Goal: Obtain resource: Download file/media

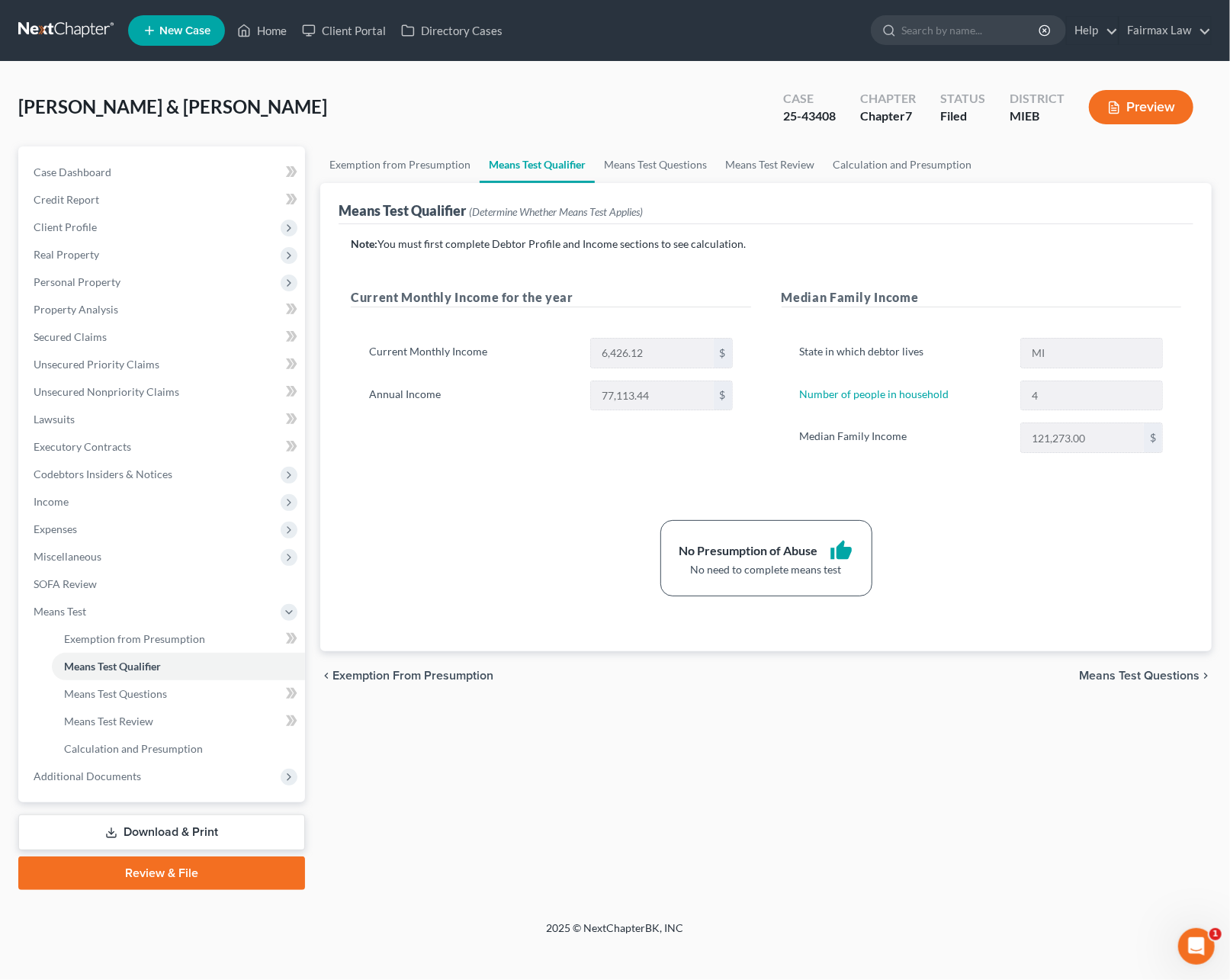
drag, startPoint x: 0, startPoint y: 0, endPoint x: 74, endPoint y: 36, distance: 82.3
click at [74, 36] on link at bounding box center [67, 30] width 97 height 27
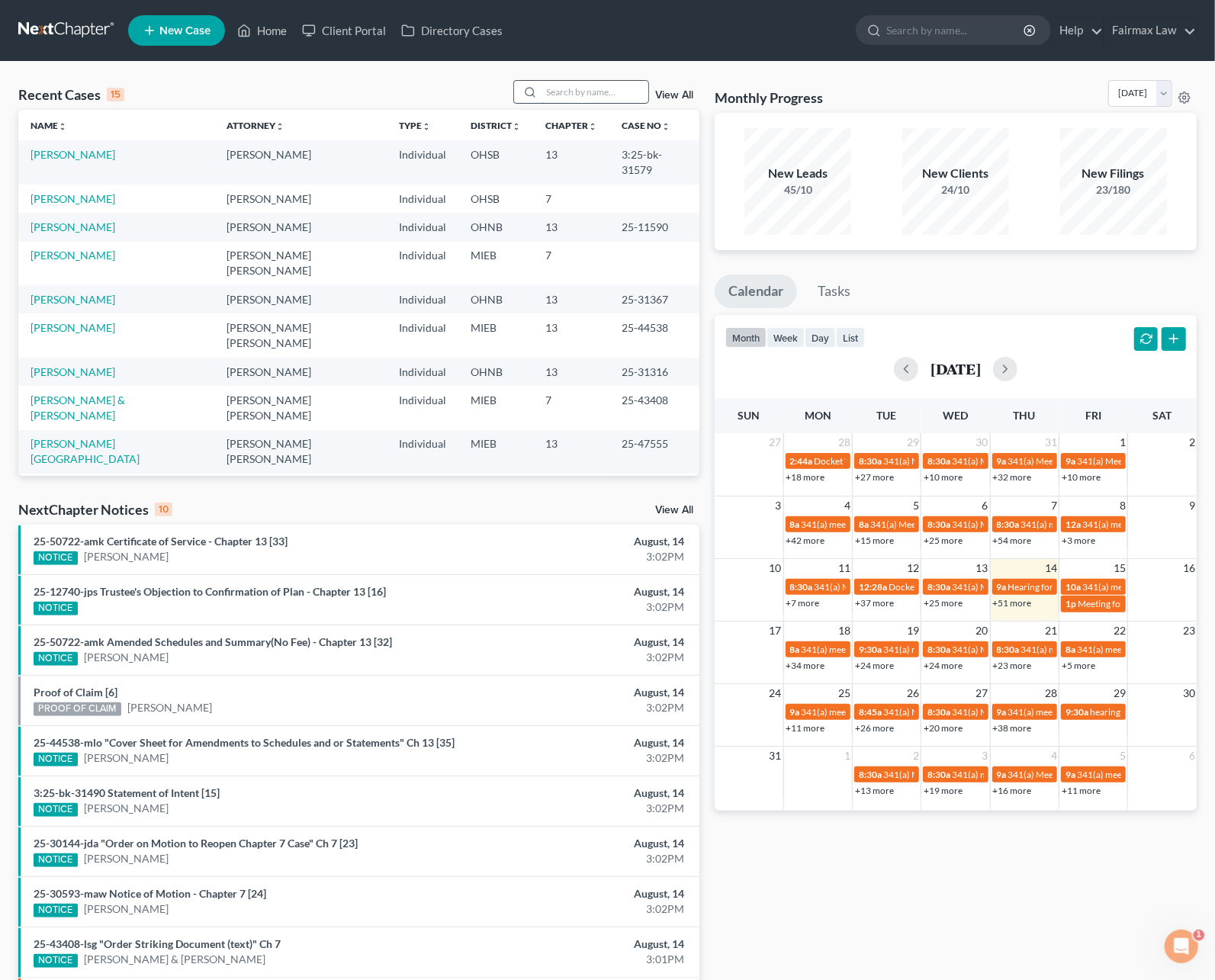
click at [547, 92] on input "search" at bounding box center [595, 91] width 107 height 22
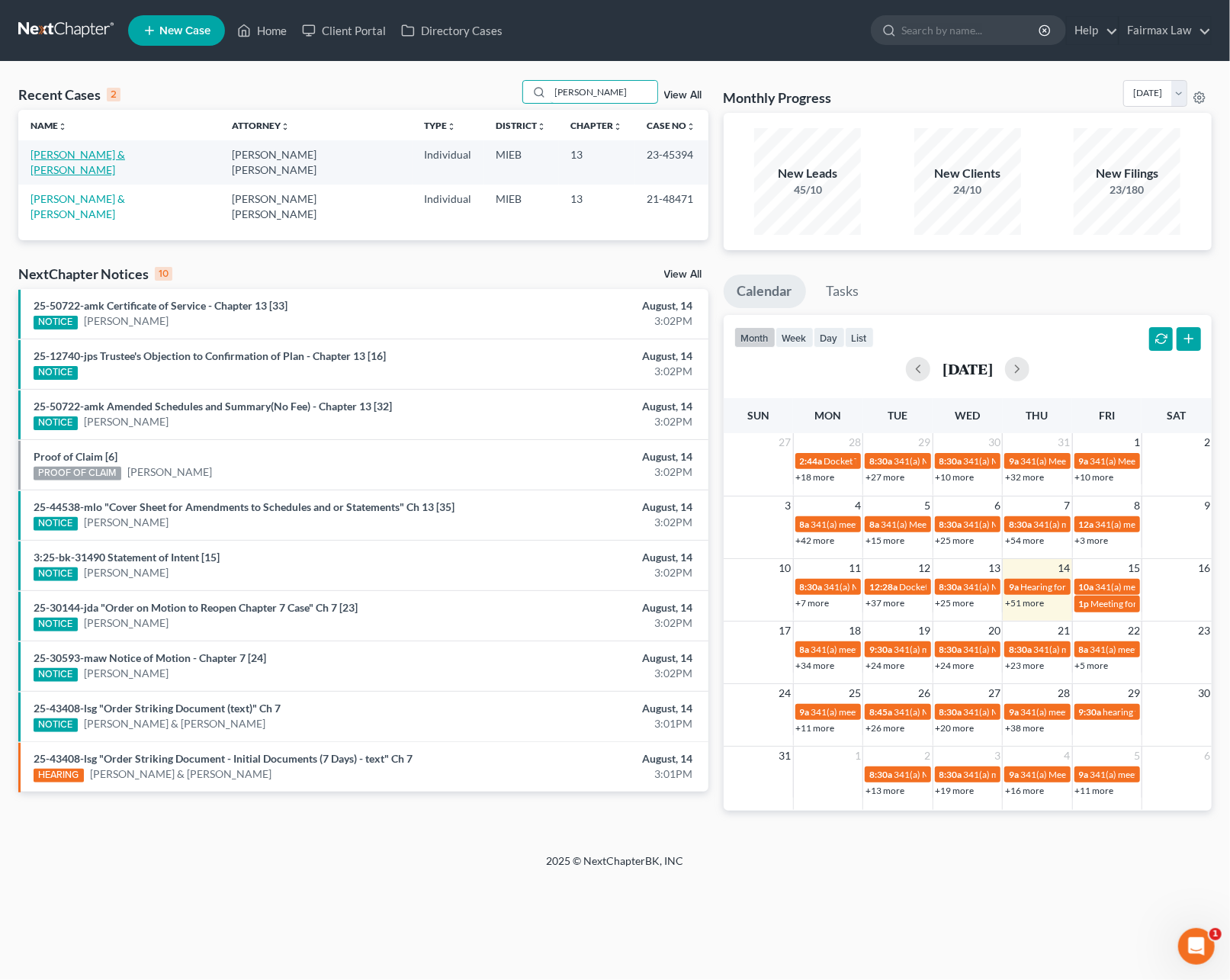
type input "karagozian"
click at [108, 160] on link "[PERSON_NAME] & [PERSON_NAME]" at bounding box center [77, 162] width 95 height 28
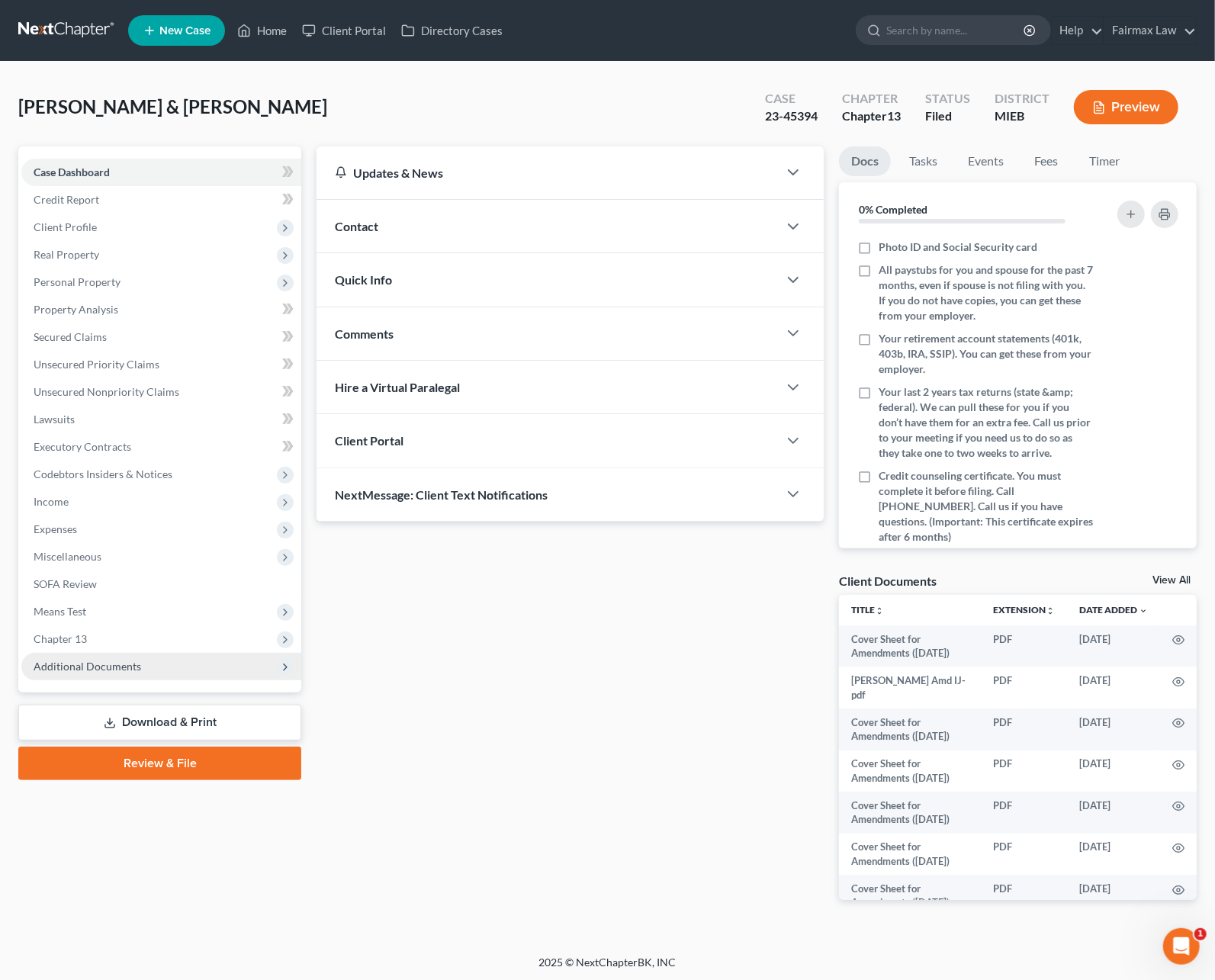
click at [101, 666] on span "Additional Documents" at bounding box center [88, 666] width 108 height 13
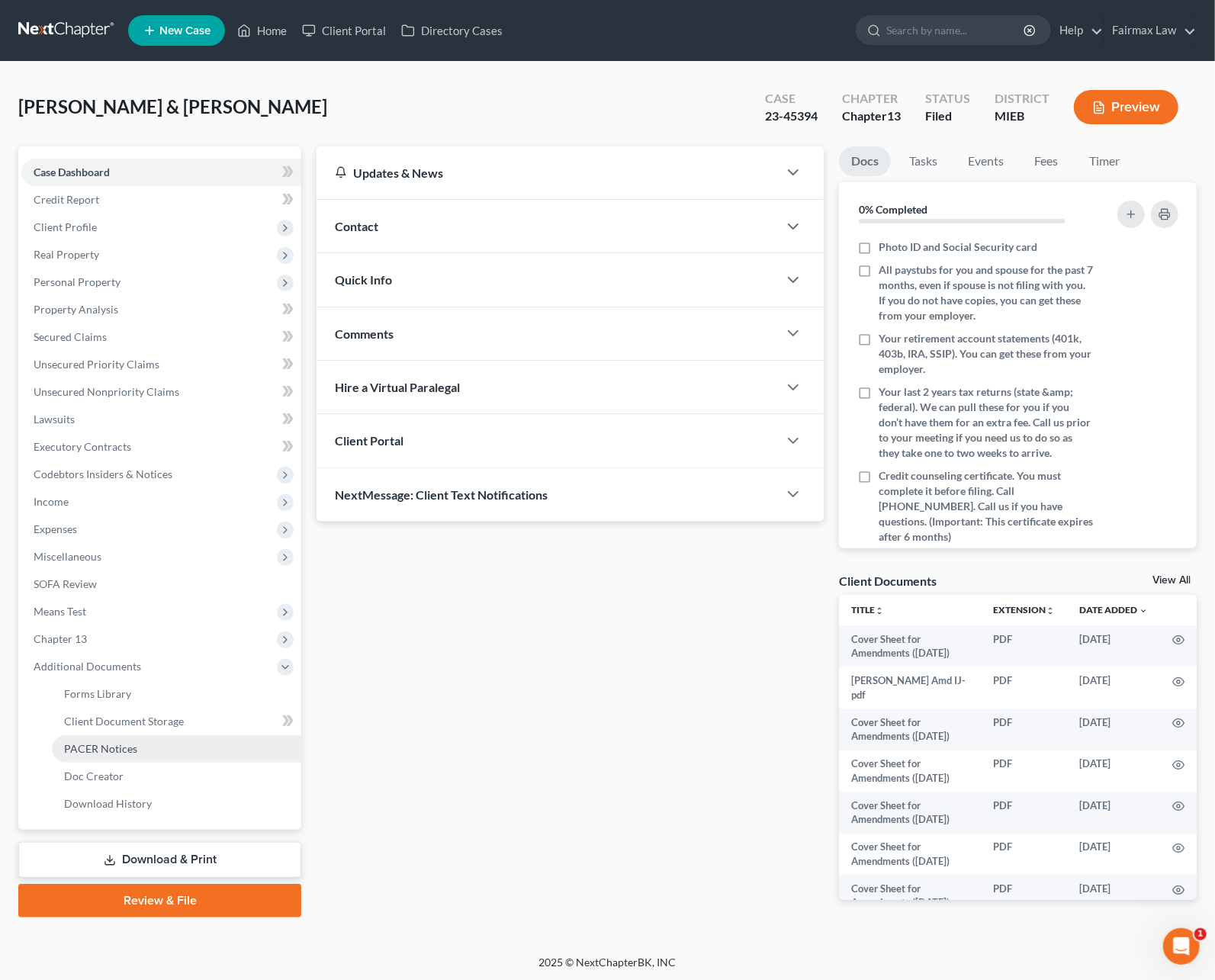
click at [120, 754] on link "PACER Notices" at bounding box center [177, 748] width 250 height 27
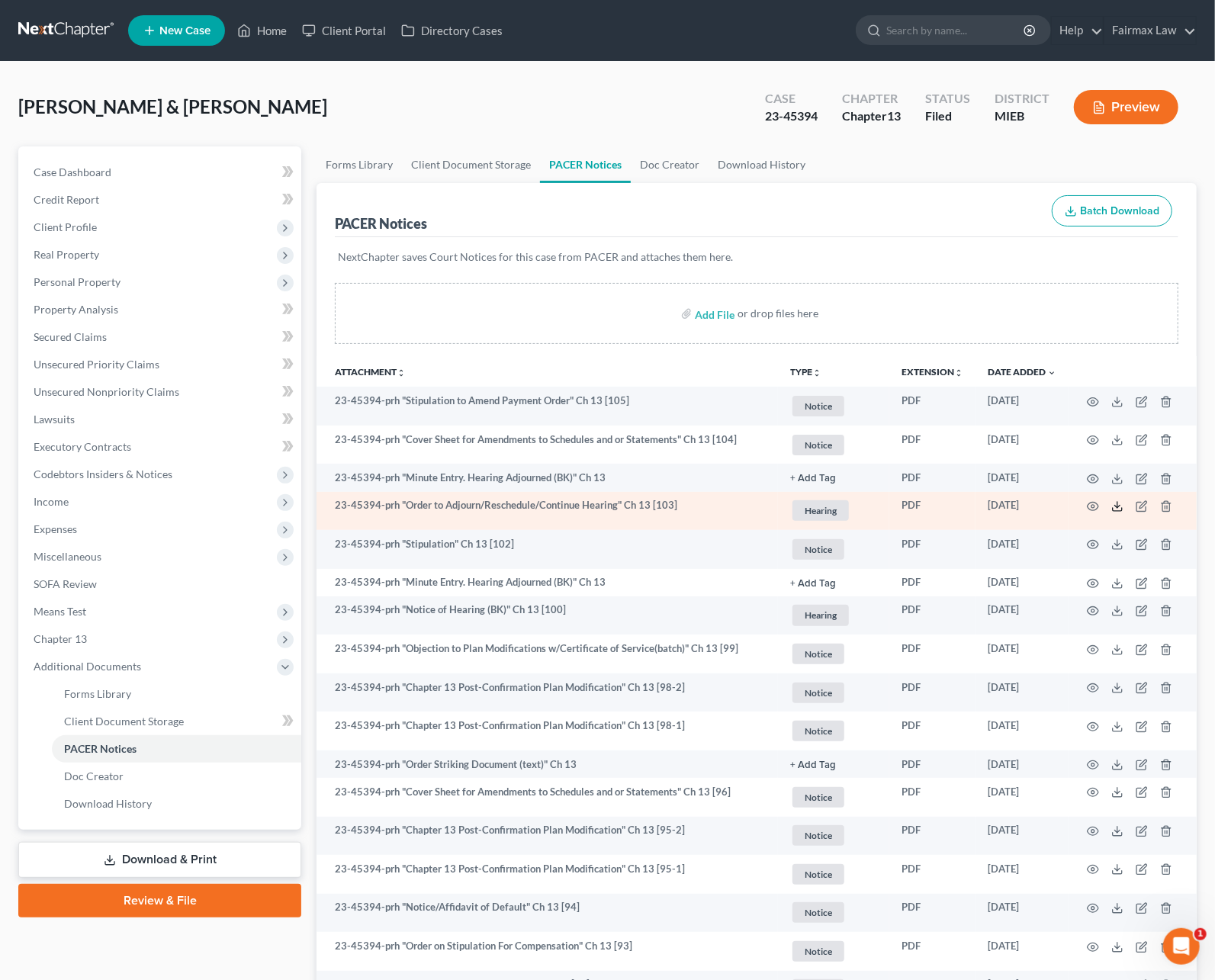
click at [1118, 508] on icon at bounding box center [1118, 506] width 12 height 12
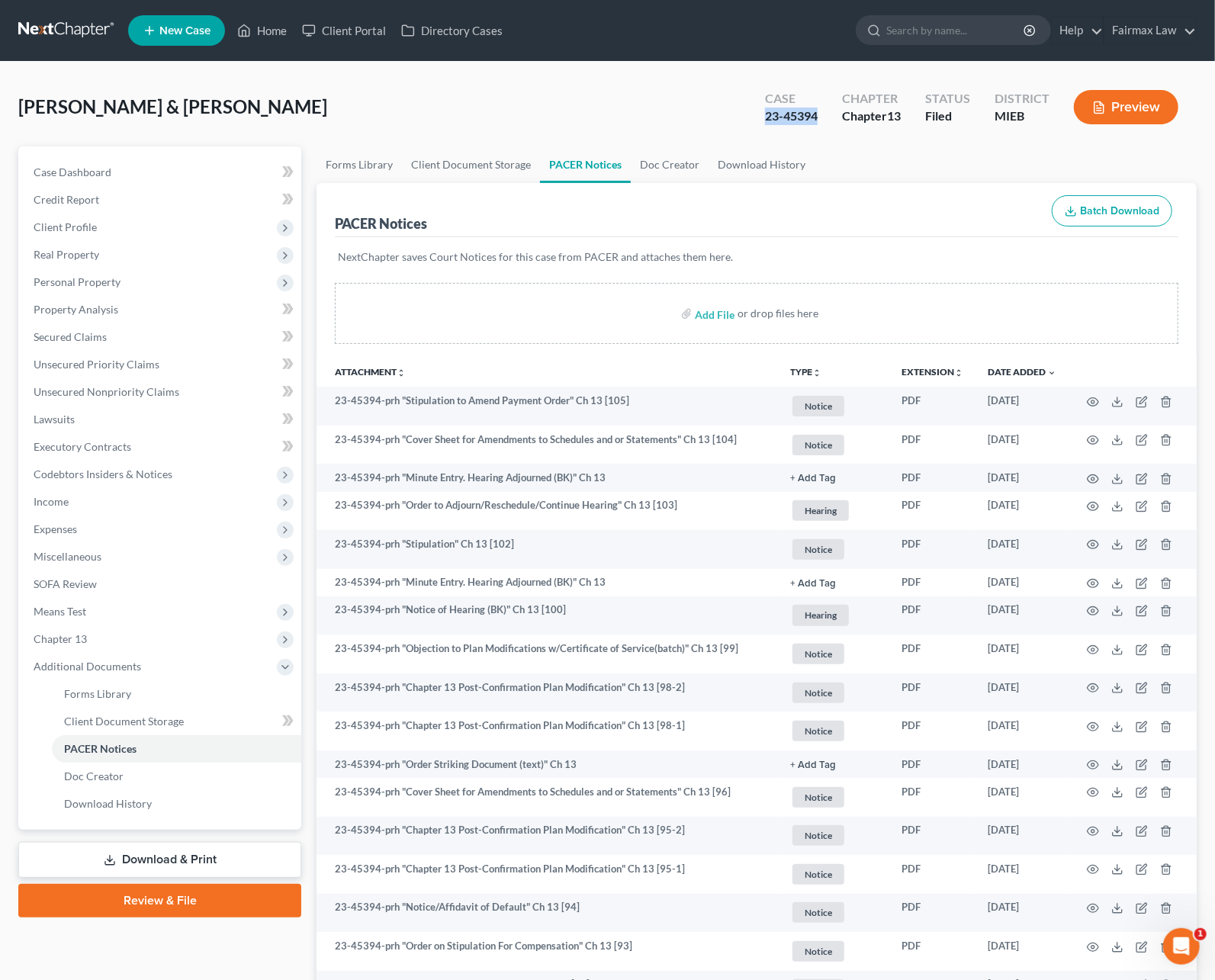
drag, startPoint x: 821, startPoint y: 118, endPoint x: 765, endPoint y: 118, distance: 56.0
click at [765, 118] on div "Case 23-45394" at bounding box center [791, 108] width 77 height 45
copy div "23-45394"
click at [83, 26] on link at bounding box center [67, 30] width 97 height 27
